Goal: Task Accomplishment & Management: Use online tool/utility

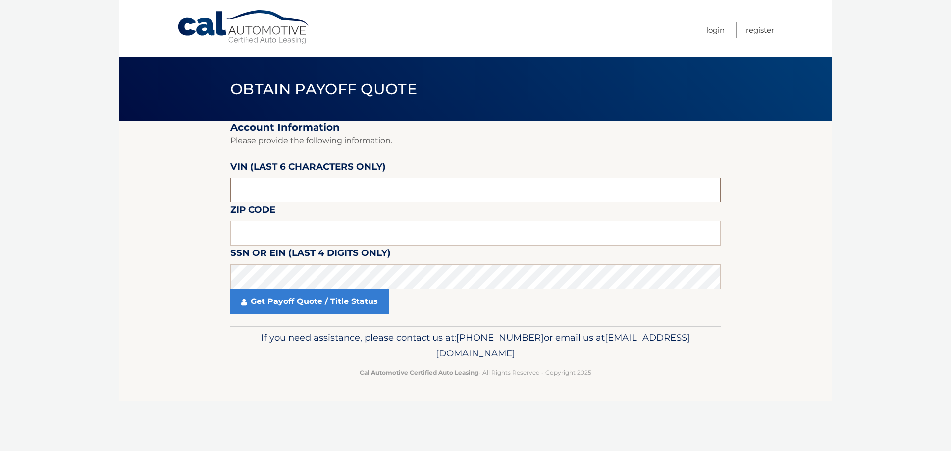
click at [364, 186] on input "text" at bounding box center [475, 190] width 490 height 25
click at [285, 223] on input "text" at bounding box center [475, 233] width 490 height 25
type input "11795"
click at [278, 192] on input "text" at bounding box center [475, 190] width 490 height 25
click at [273, 194] on input "text" at bounding box center [475, 190] width 490 height 25
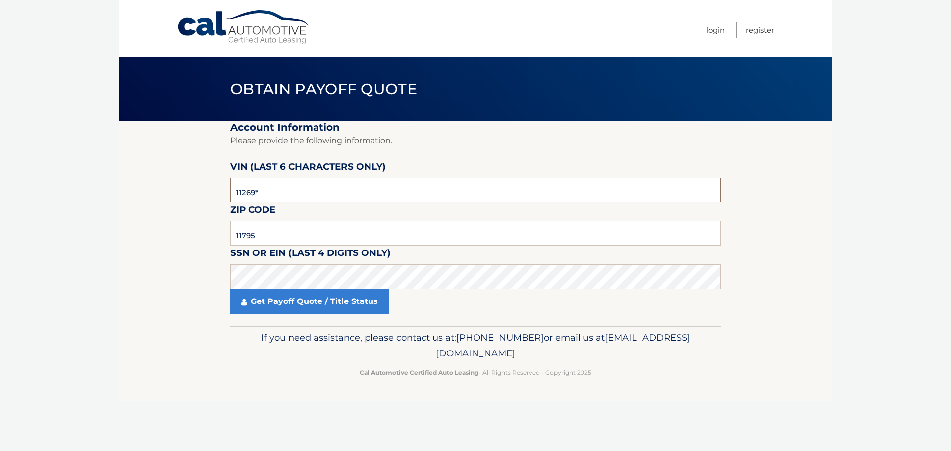
type input "112696"
click button "For Originating Dealer" at bounding box center [0, 0] width 0 height 0
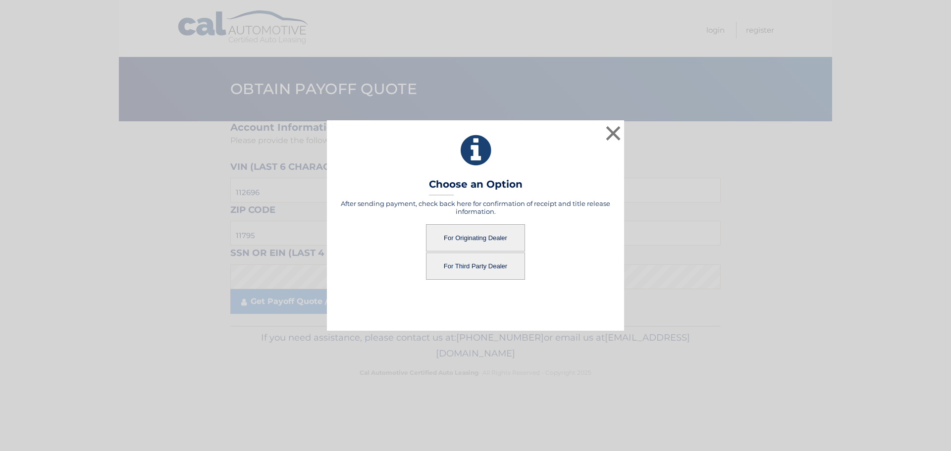
click at [468, 239] on button "For Originating Dealer" at bounding box center [475, 237] width 99 height 27
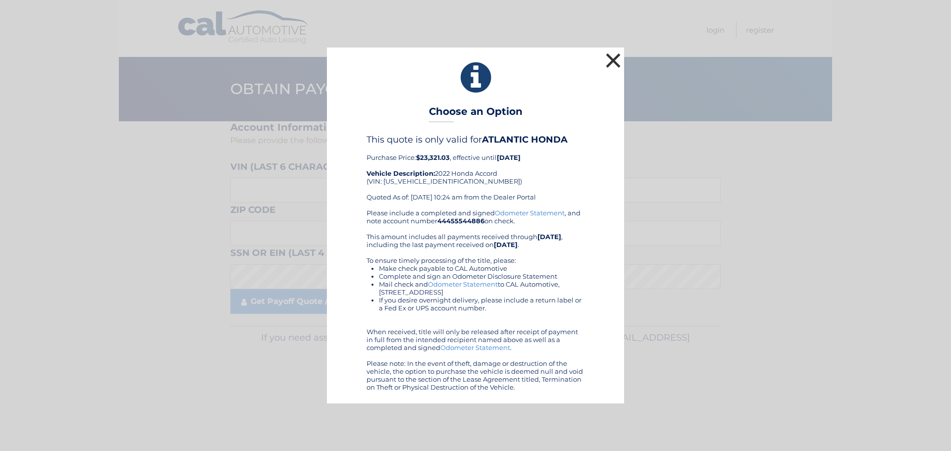
click at [614, 63] on button "×" at bounding box center [613, 61] width 20 height 20
